Goal: Task Accomplishment & Management: Manage account settings

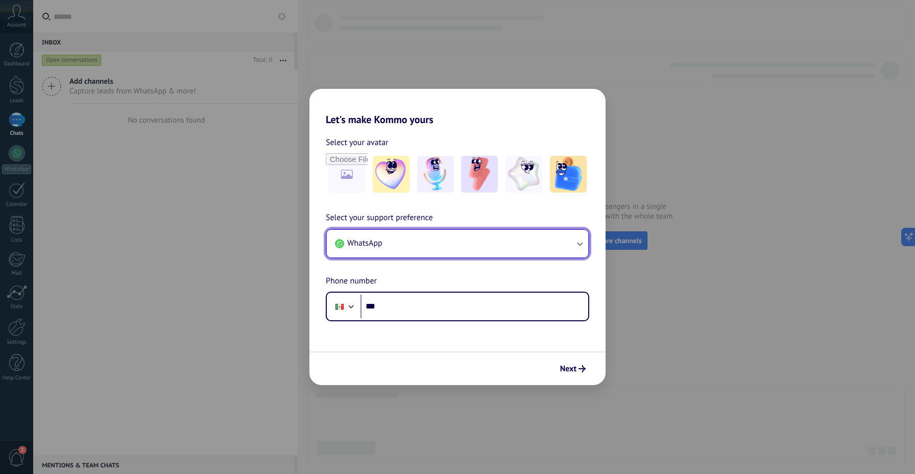
click at [572, 243] on button "WhatsApp" at bounding box center [458, 244] width 262 height 28
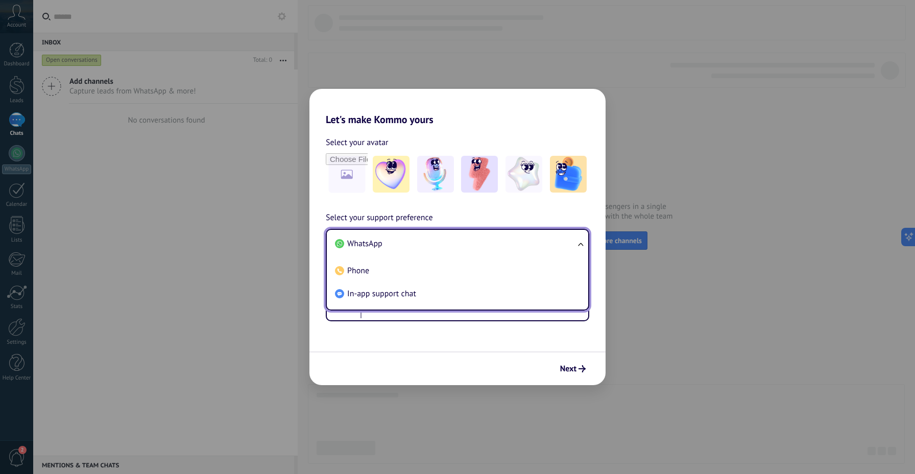
click at [572, 243] on li "WhatsApp" at bounding box center [455, 243] width 249 height 23
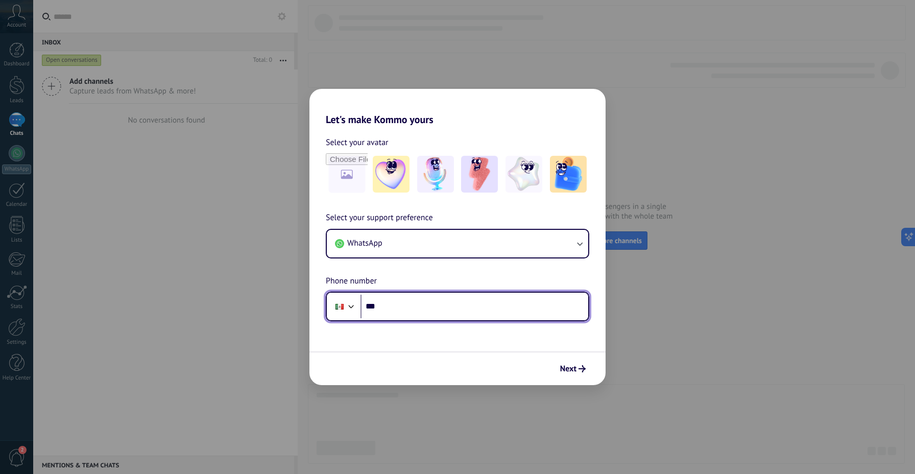
click at [470, 314] on input "***" at bounding box center [475, 306] width 228 height 23
type input "**********"
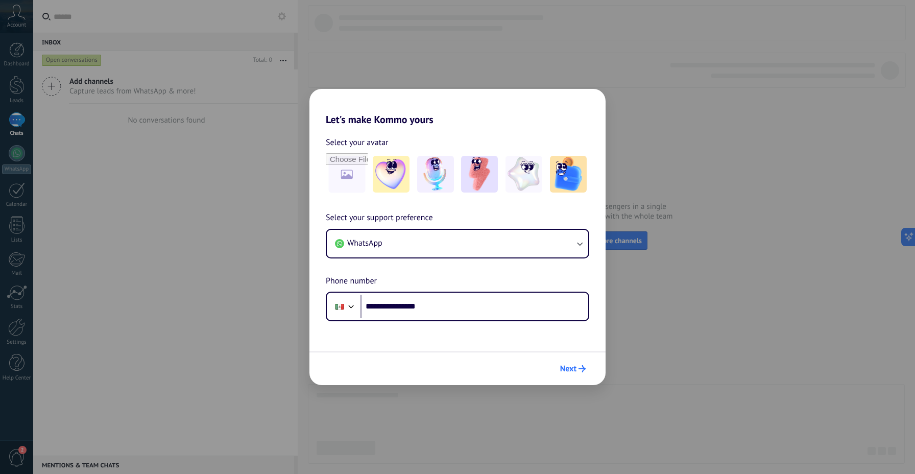
click at [564, 366] on span "Next" at bounding box center [568, 368] width 16 height 7
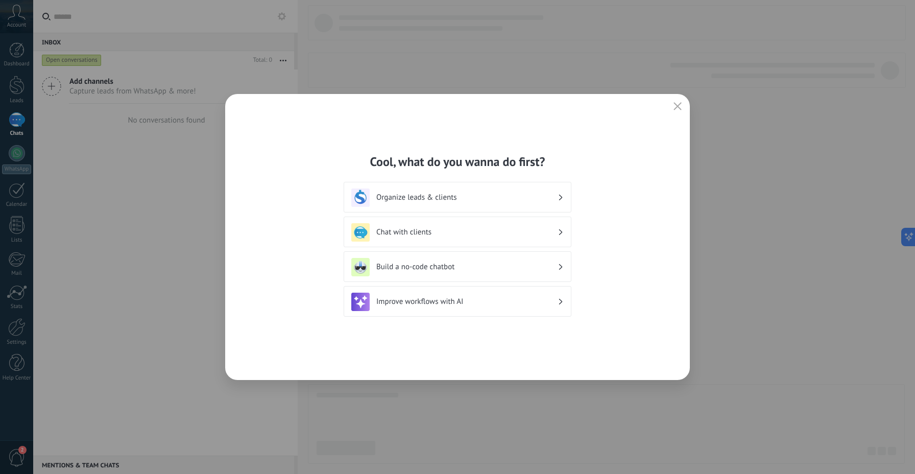
click at [556, 234] on h3 "Chat with clients" at bounding box center [466, 232] width 181 height 10
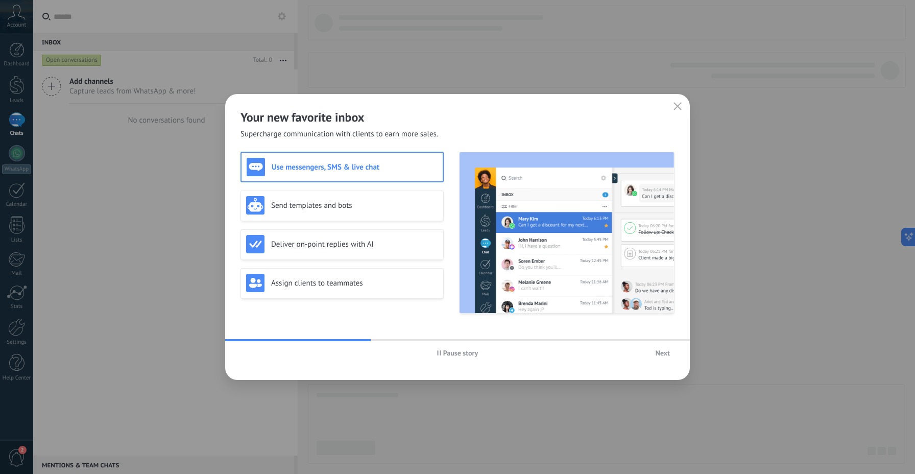
click at [675, 107] on icon "button" at bounding box center [678, 106] width 8 height 8
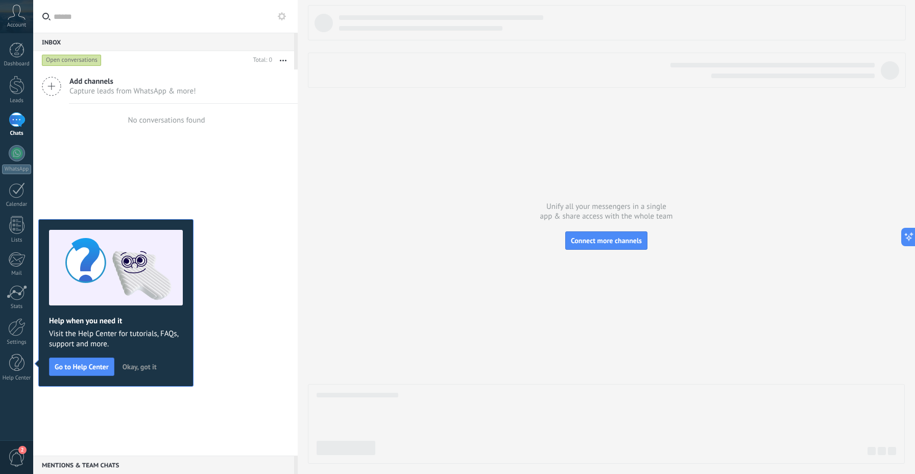
click at [134, 365] on span "Okay, got it" at bounding box center [140, 366] width 34 height 7
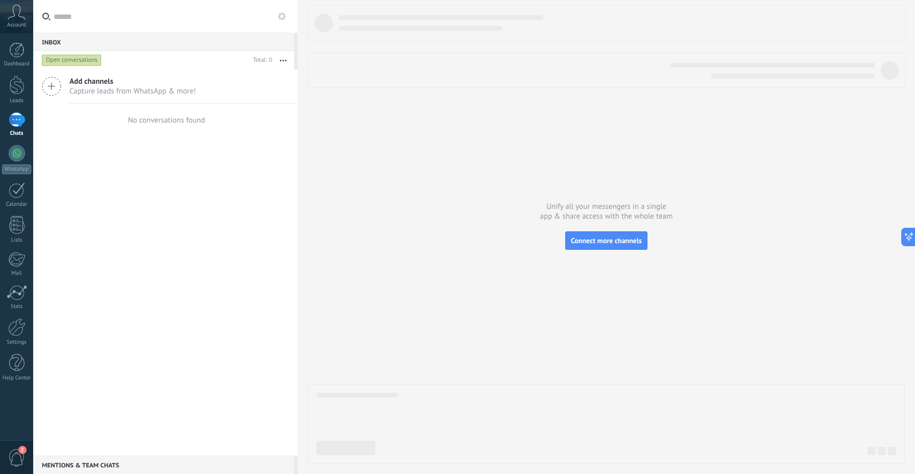
click at [57, 84] on icon at bounding box center [51, 86] width 19 height 19
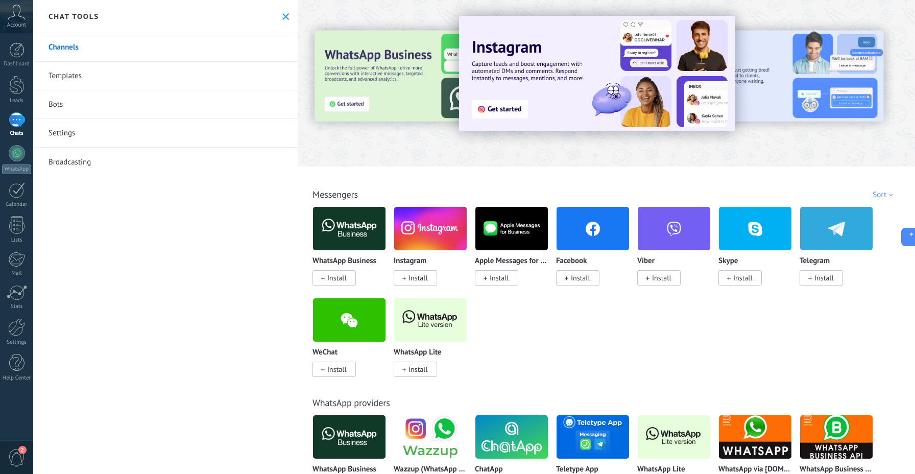
click at [390, 79] on div at bounding box center [357, 83] width 224 height 92
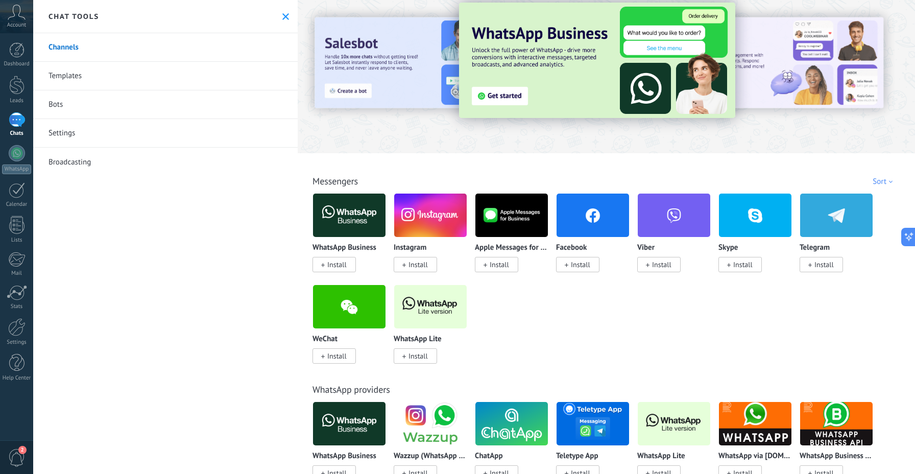
scroll to position [12, 0]
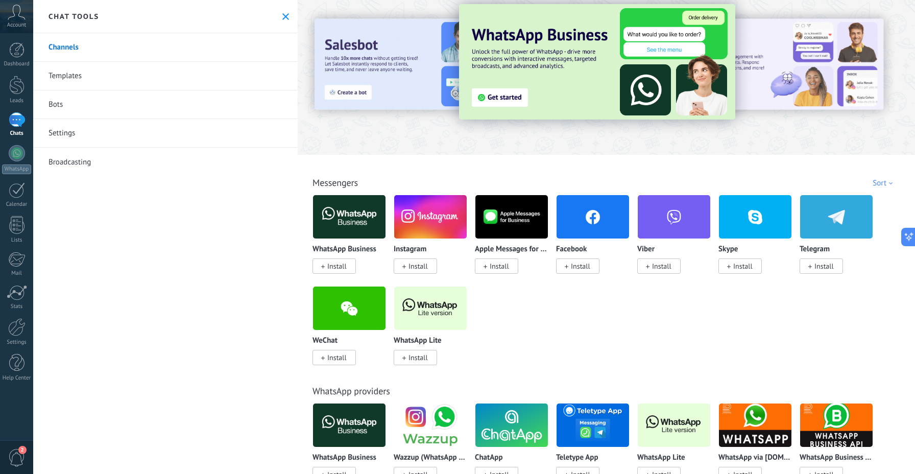
click at [413, 359] on span "Install" at bounding box center [418, 357] width 19 height 9
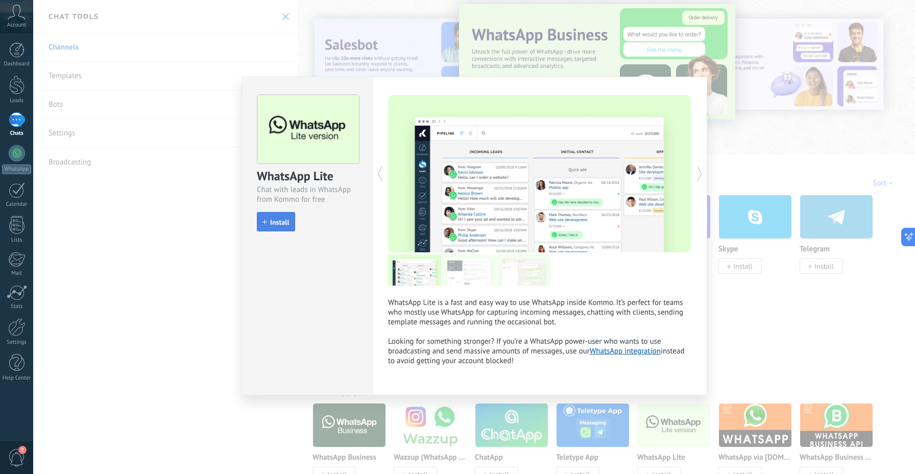
click at [285, 220] on span "Install" at bounding box center [279, 222] width 19 height 7
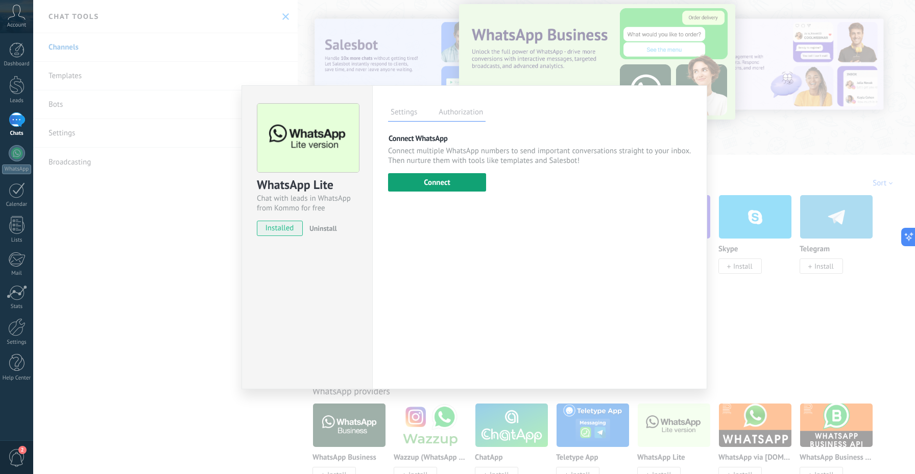
click at [438, 182] on button "Connect" at bounding box center [437, 182] width 98 height 18
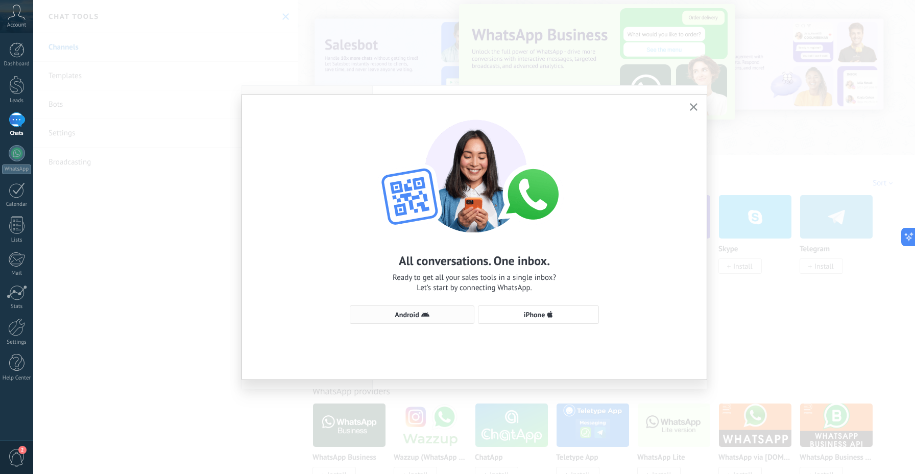
click at [435, 318] on span "Android" at bounding box center [412, 315] width 113 height 8
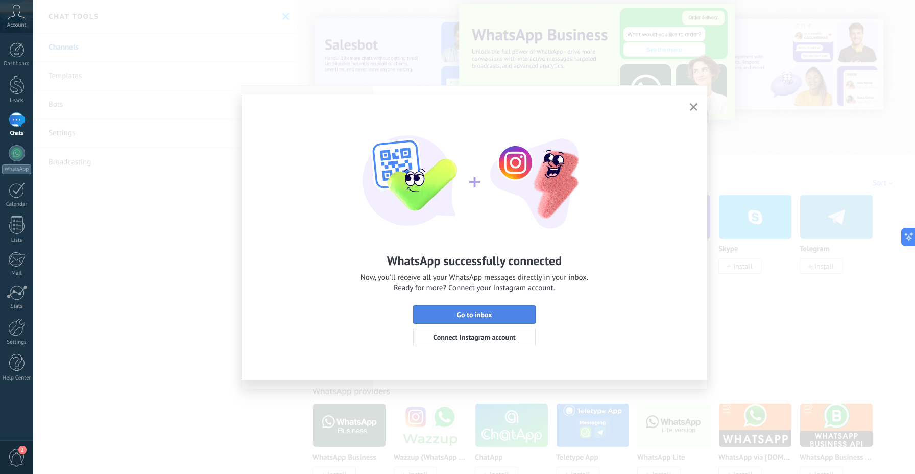
click at [466, 316] on span "Go to inbox" at bounding box center [474, 314] width 35 height 7
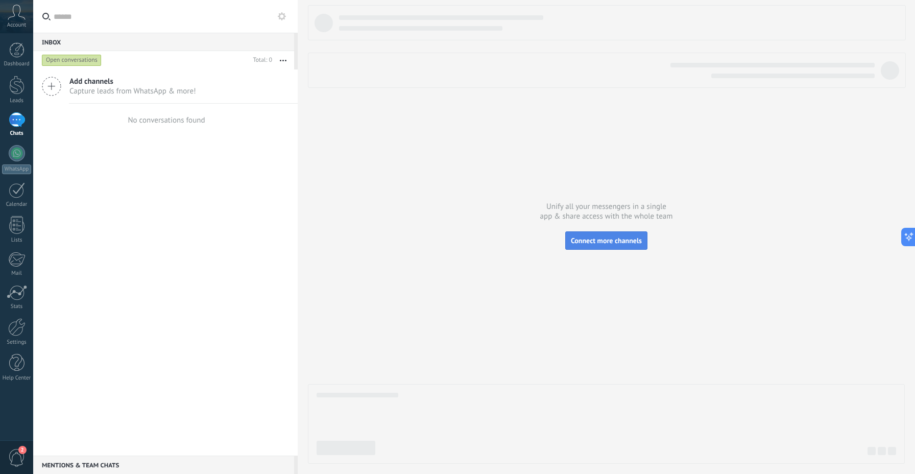
click at [610, 244] on span "Connect more channels" at bounding box center [606, 240] width 71 height 9
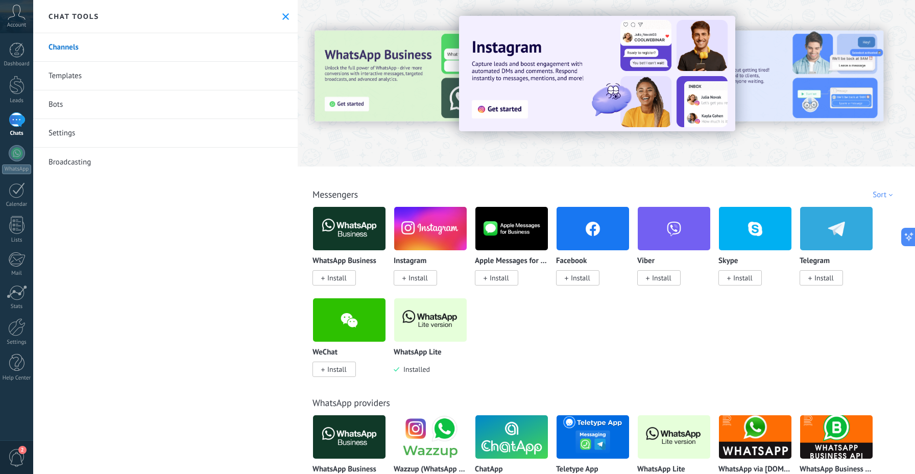
click at [580, 281] on span "Install" at bounding box center [580, 277] width 19 height 9
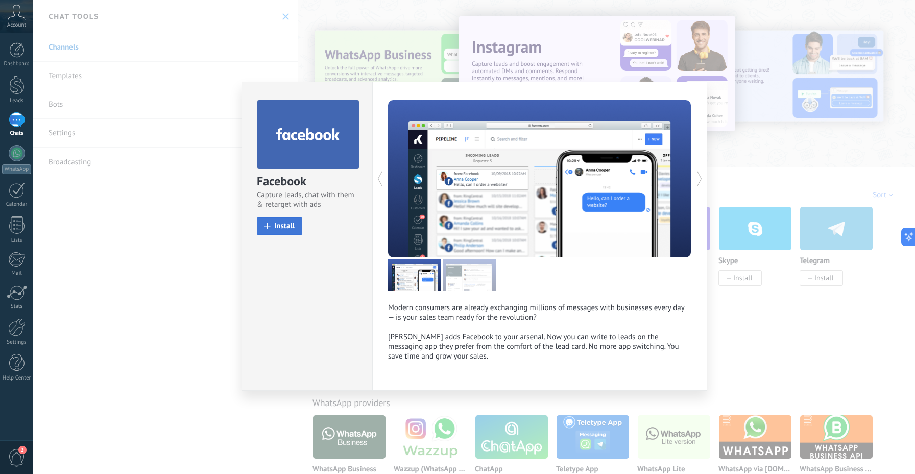
click at [276, 224] on span "Install" at bounding box center [284, 226] width 20 height 8
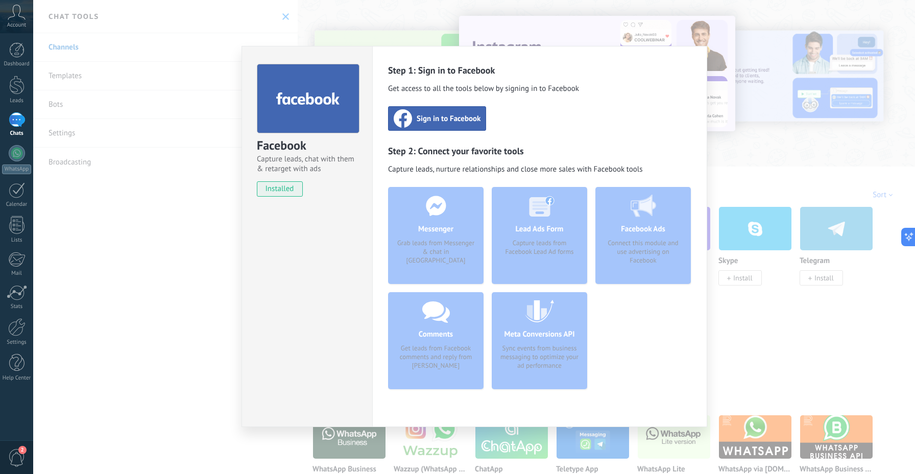
click at [432, 237] on div "Messenger Grab leads from Messenger & chat in Kommo" at bounding box center [436, 235] width 96 height 97
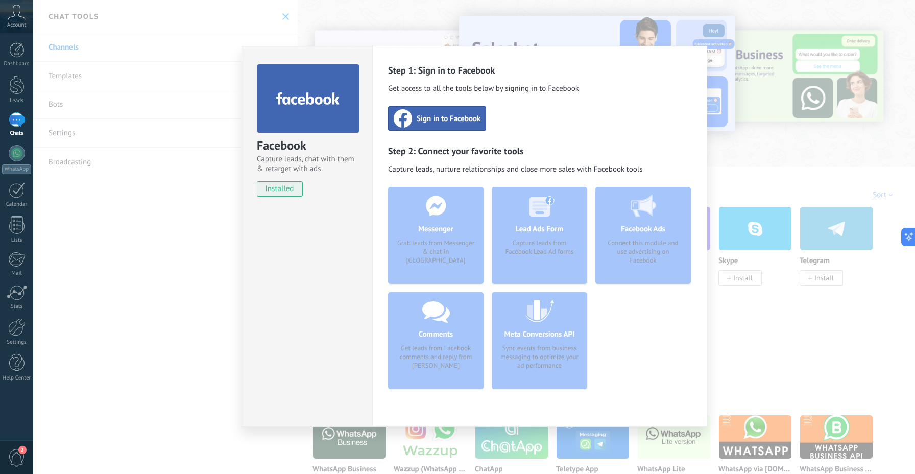
click at [749, 102] on div "Facebook Capture leads, chat with them & retarget with ads installed Uninstall …" at bounding box center [474, 237] width 882 height 474
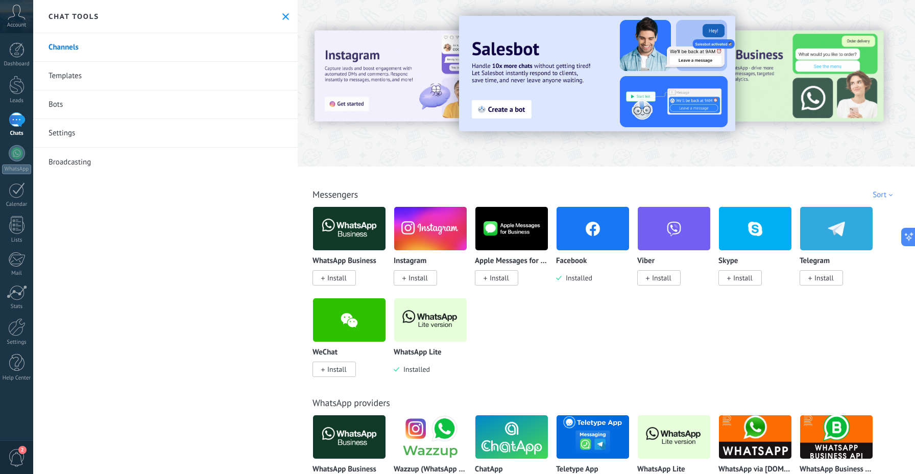
click at [16, 125] on div at bounding box center [17, 119] width 16 height 15
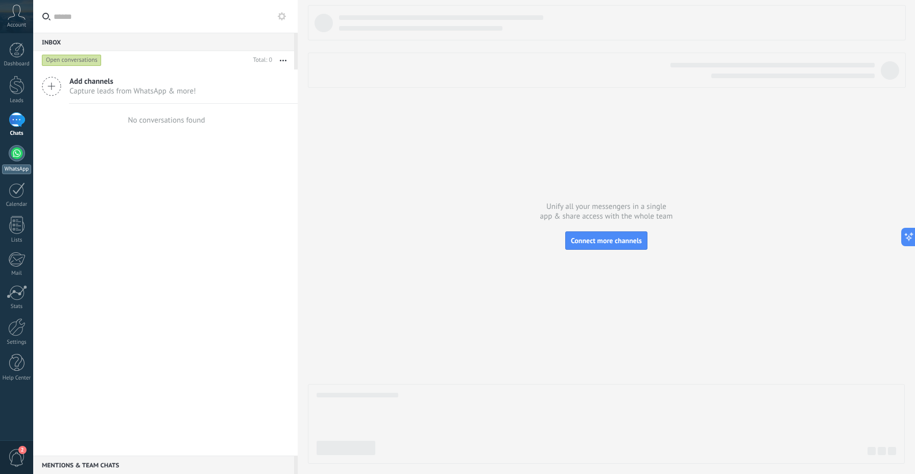
click at [19, 159] on div at bounding box center [17, 153] width 16 height 16
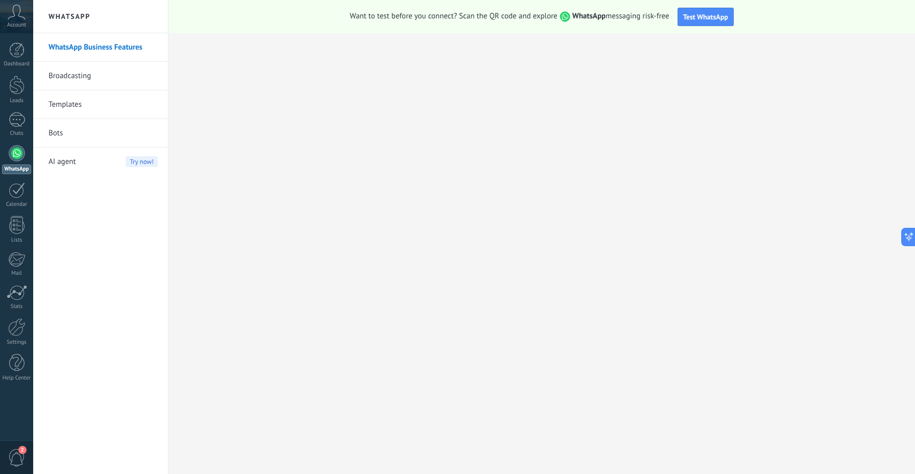
click at [16, 458] on span "2" at bounding box center [16, 458] width 17 height 18
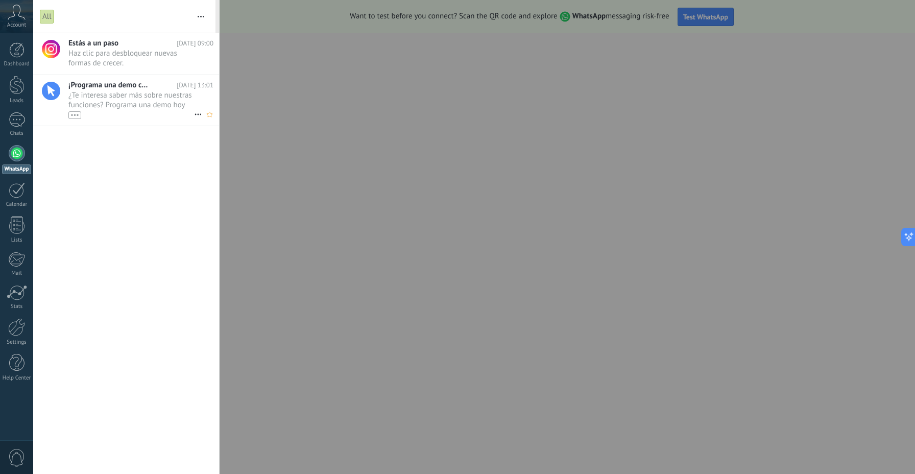
click at [125, 96] on span "¿Te interesa saber más sobre nuestras funciones? Programa una demo hoy mismo! •…" at bounding box center [131, 104] width 126 height 29
click at [839, 81] on div at bounding box center [457, 237] width 915 height 474
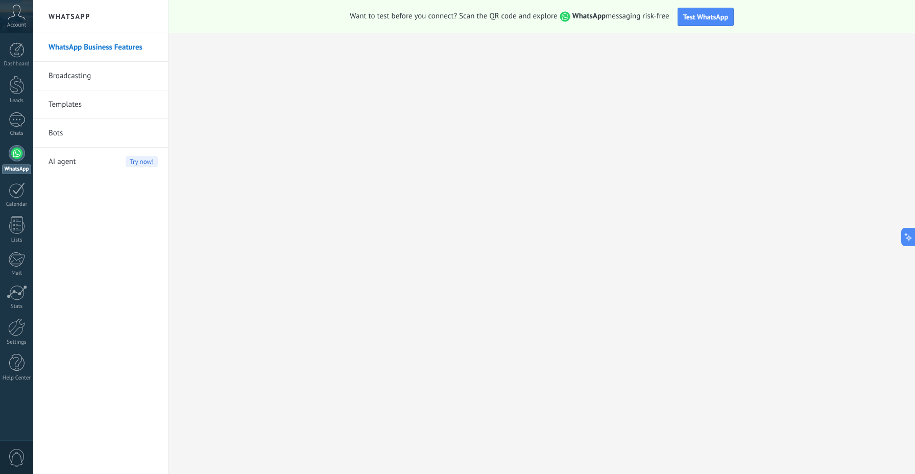
click at [69, 143] on link "Bots" at bounding box center [103, 133] width 109 height 29
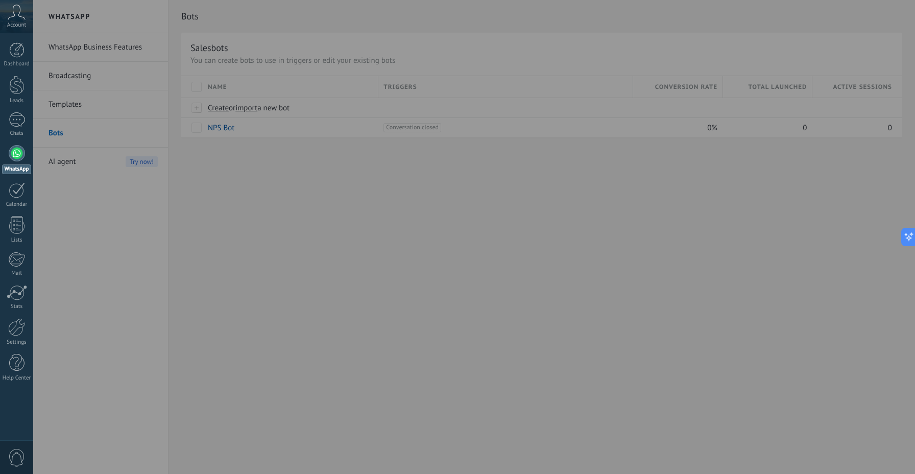
click at [304, 194] on div at bounding box center [490, 237] width 915 height 474
click at [93, 229] on div at bounding box center [490, 237] width 915 height 474
click at [14, 24] on span "Account" at bounding box center [16, 25] width 19 height 7
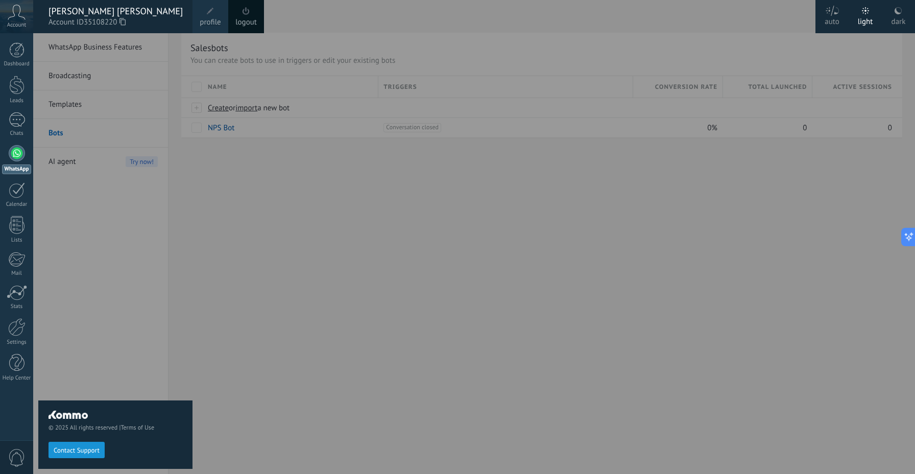
click at [242, 20] on link "logout" at bounding box center [246, 22] width 21 height 11
